Goal: Task Accomplishment & Management: Manage account settings

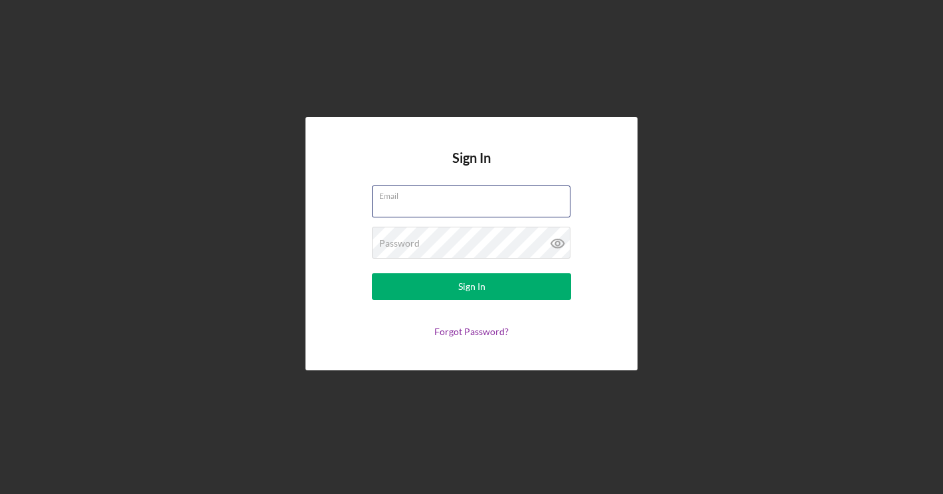
type input "[EMAIL_ADDRESS][DOMAIN_NAME]"
click at [472, 286] on button "Sign In" at bounding box center [471, 286] width 199 height 27
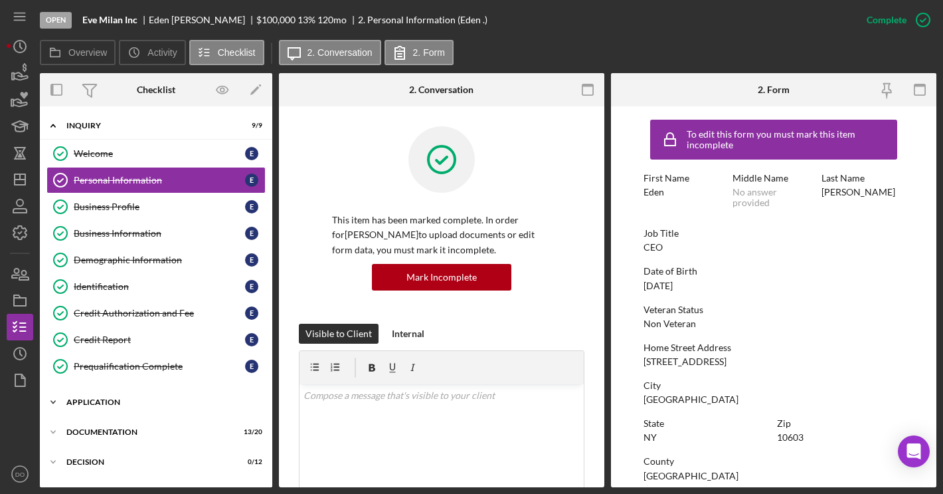
scroll to position [60, 0]
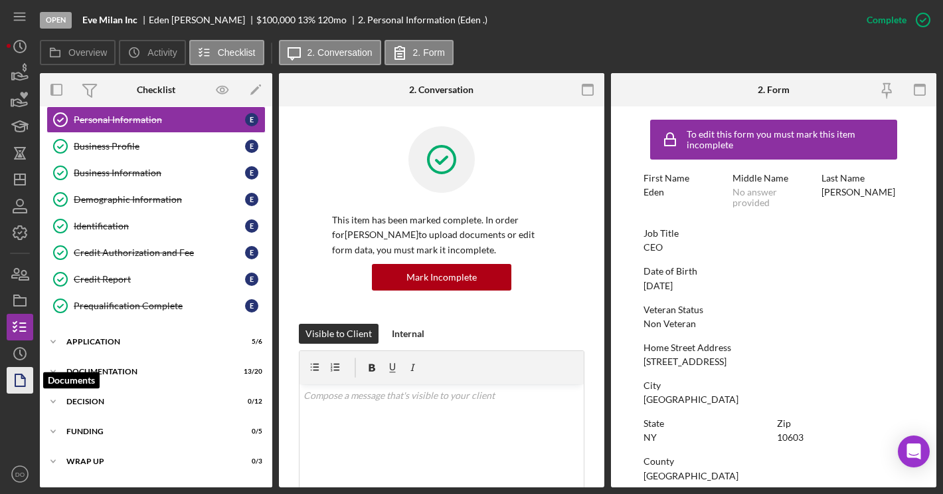
click at [15, 388] on icon "button" at bounding box center [19, 379] width 33 height 33
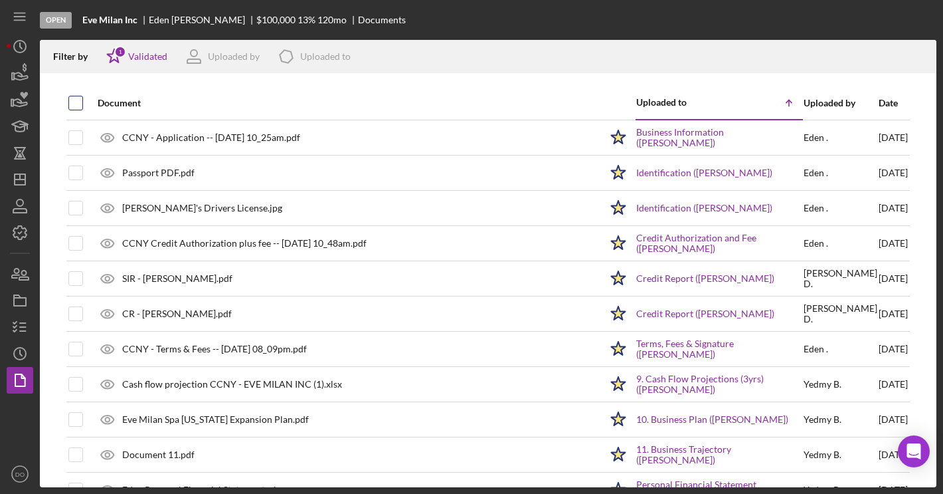
click at [81, 102] on input "checkbox" at bounding box center [75, 102] width 13 height 13
checkbox input "true"
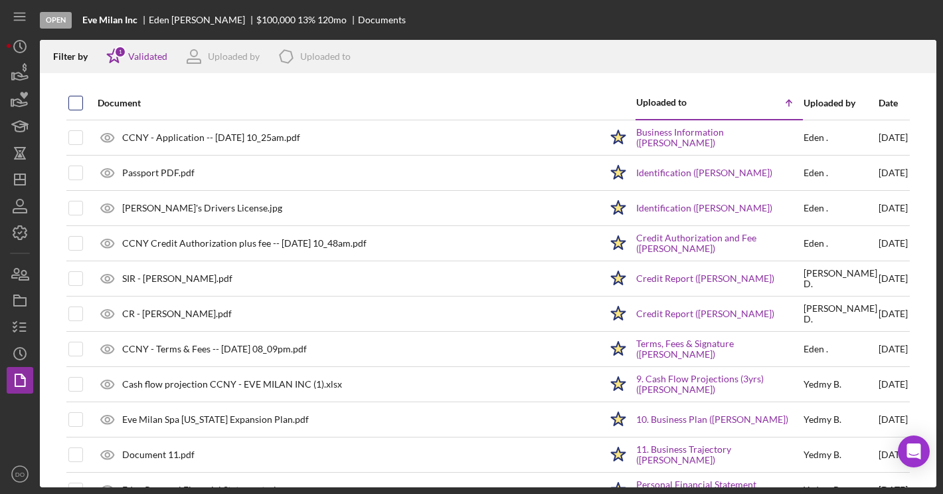
checkbox input "true"
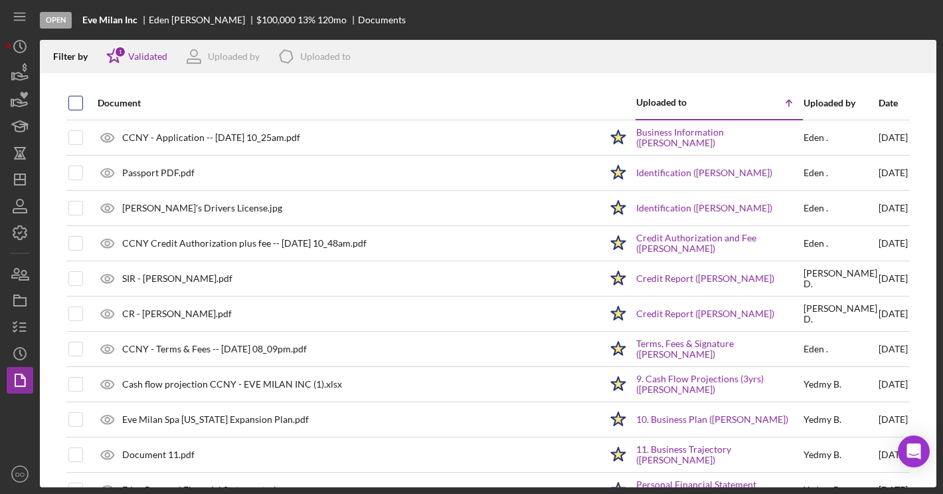
checkbox input "true"
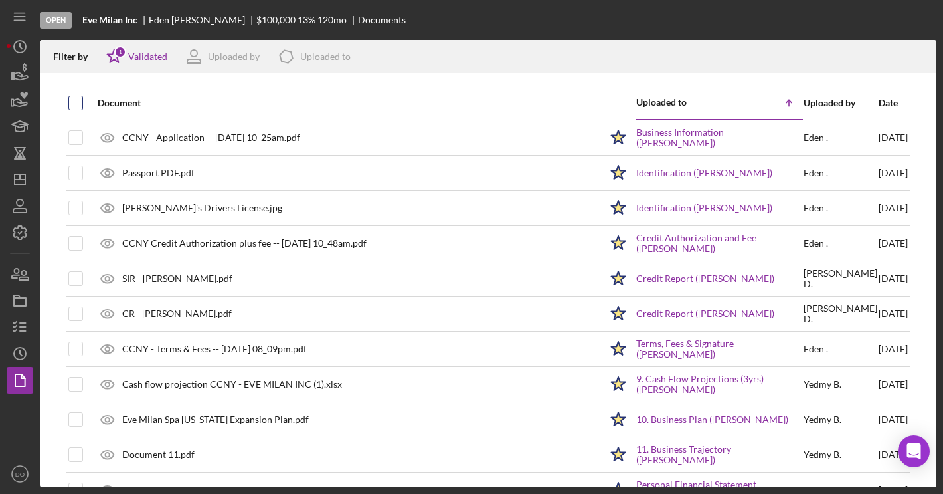
checkbox input "true"
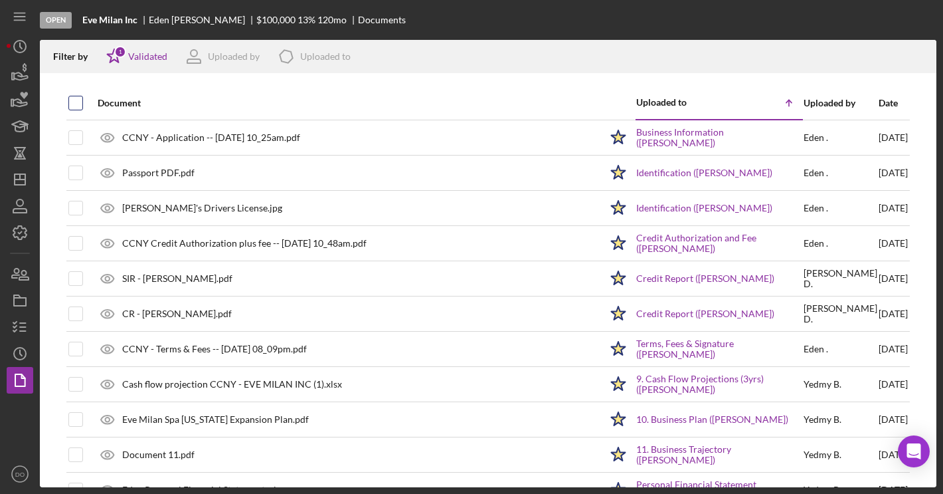
checkbox input "true"
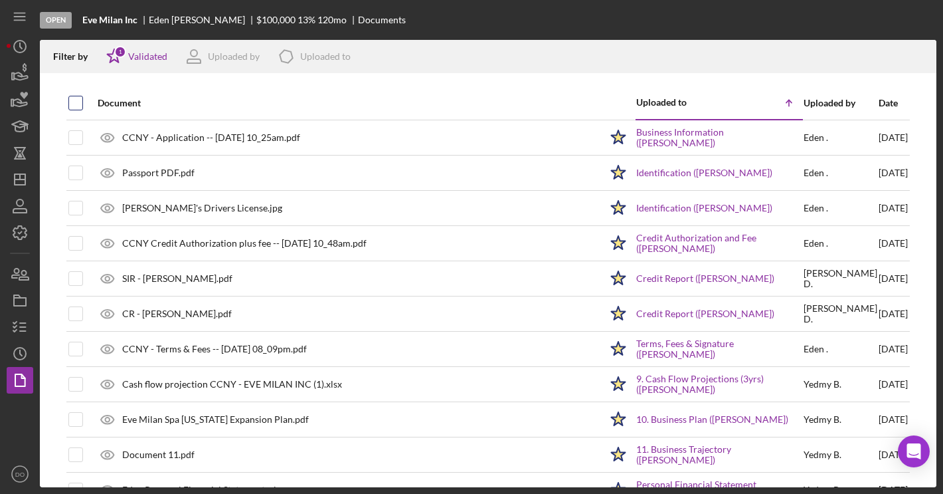
checkbox input "true"
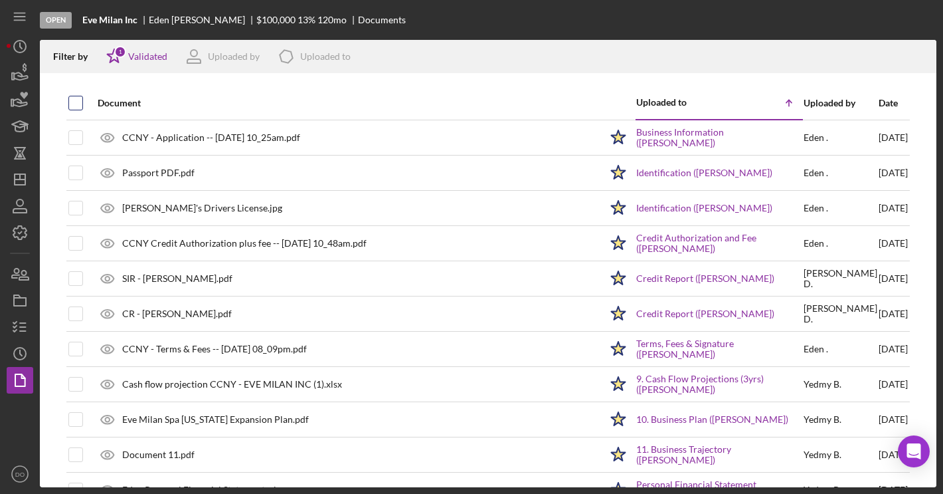
checkbox input "true"
click at [925, 53] on icon "Icon/Download" at bounding box center [920, 57] width 30 height 30
